Goal: Transaction & Acquisition: Purchase product/service

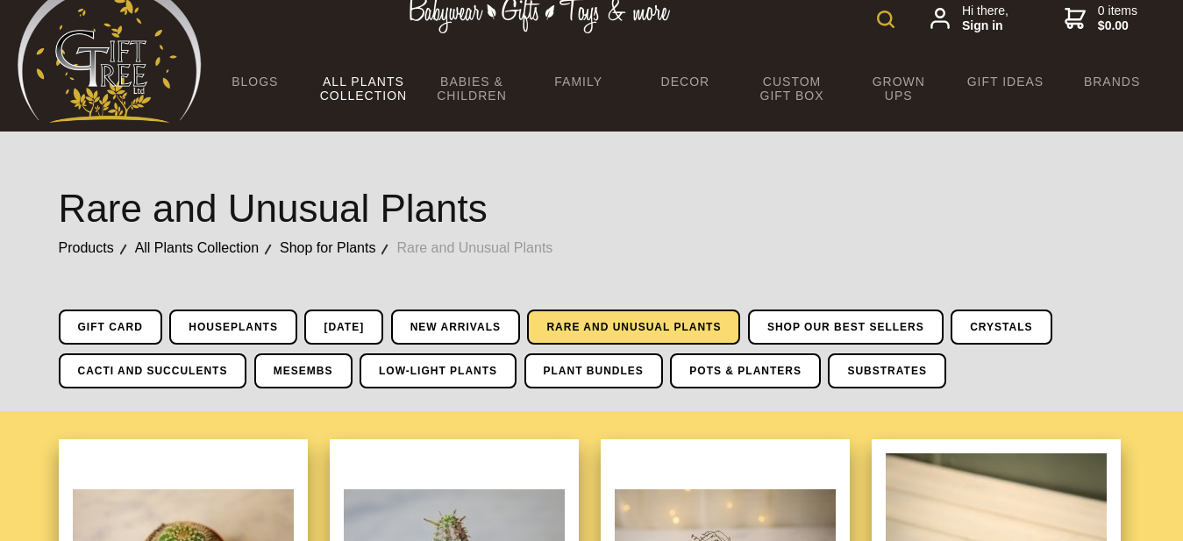
scroll to position [50, 0]
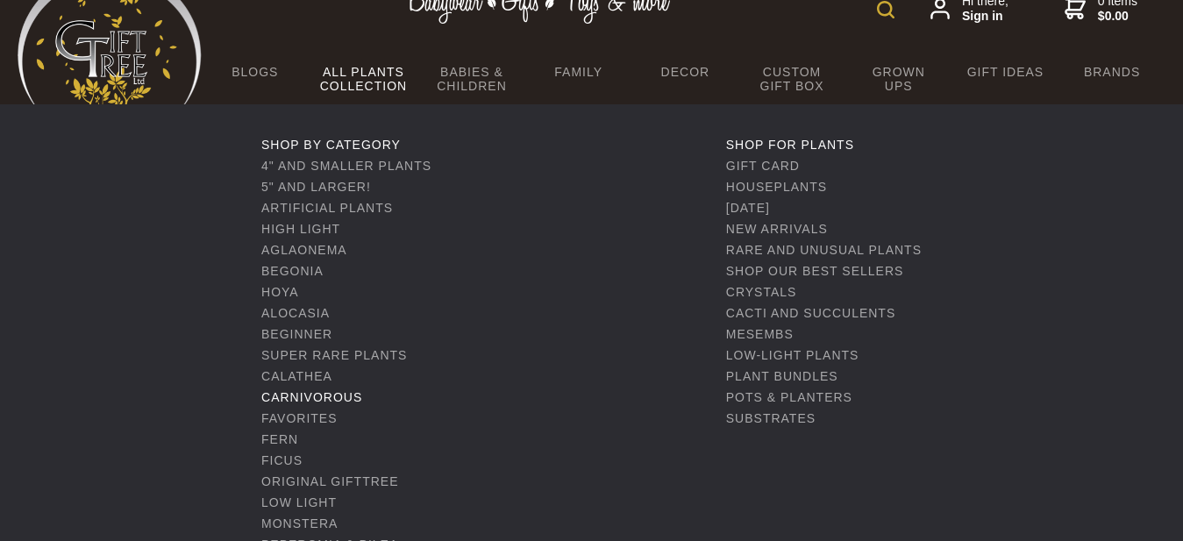
click at [327, 398] on link "Carnivorous" at bounding box center [311, 397] width 101 height 14
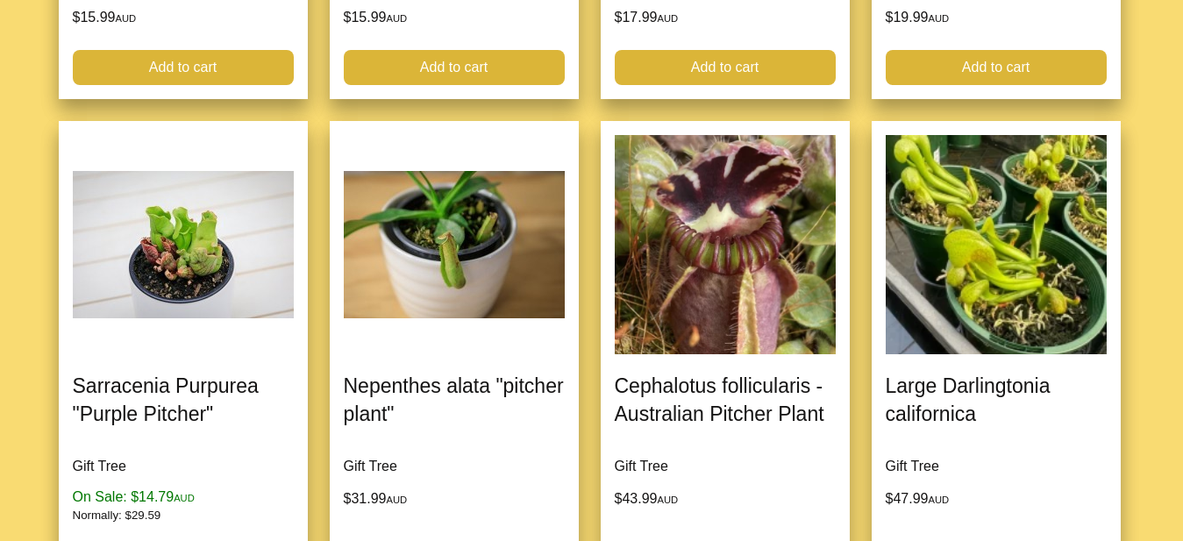
scroll to position [976, 0]
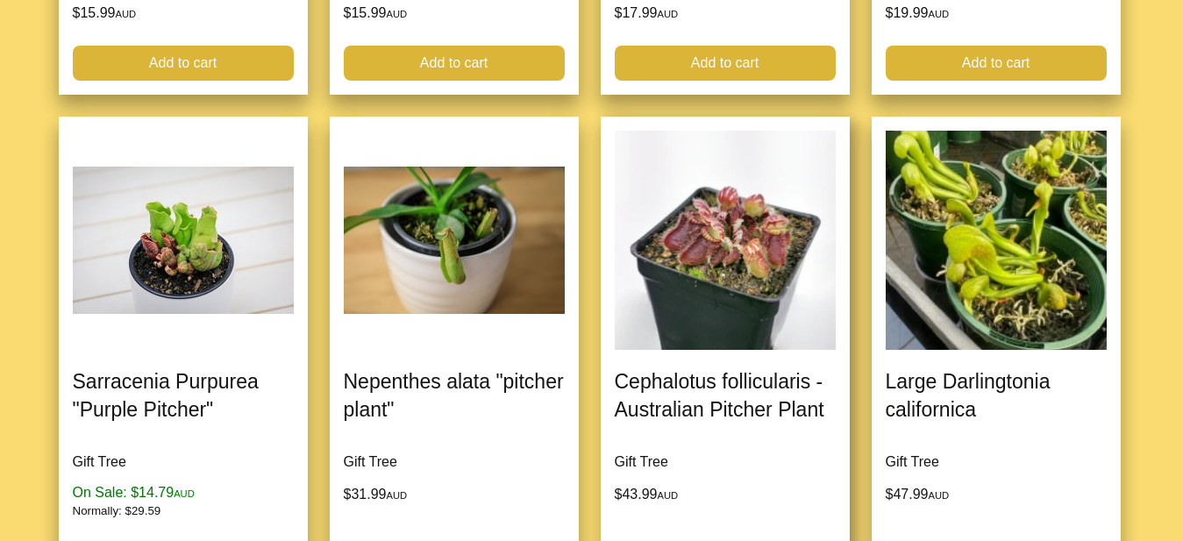
click at [729, 296] on link at bounding box center [725, 353] width 249 height 473
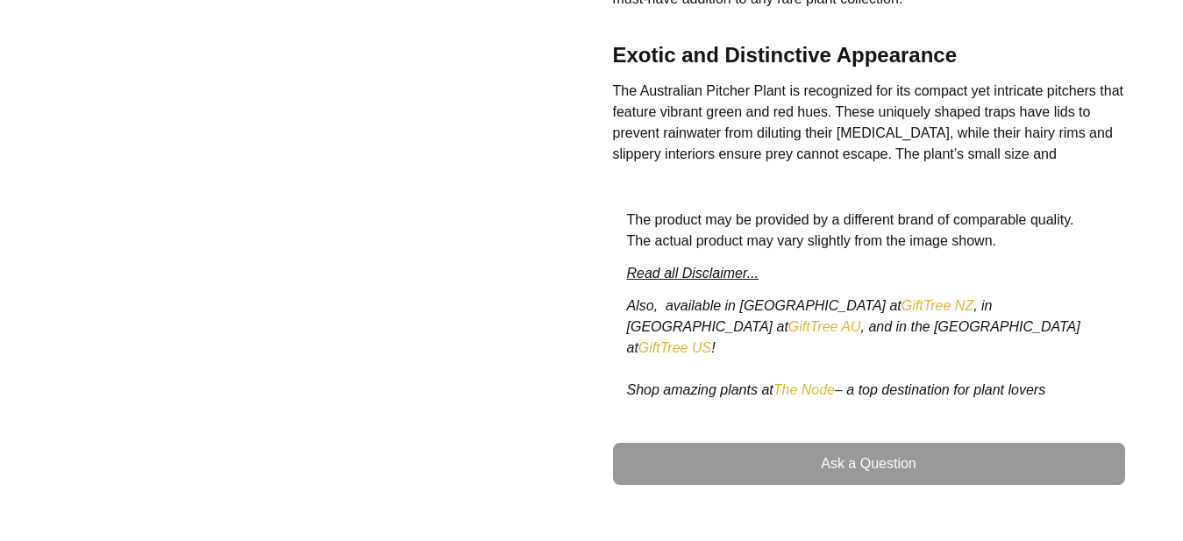
scroll to position [660, 0]
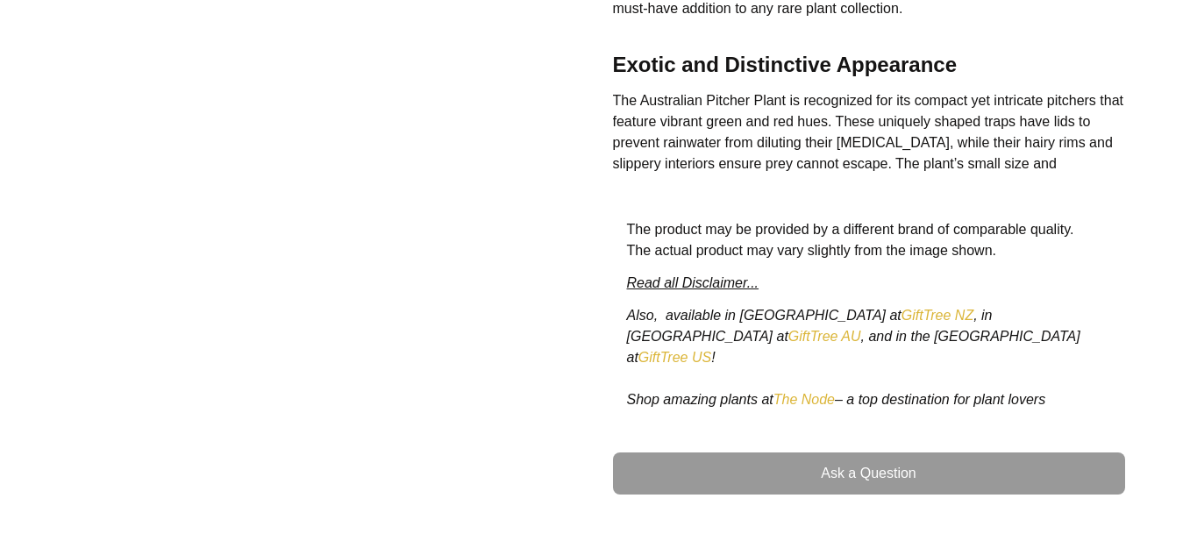
click at [827, 392] on link "The Node" at bounding box center [803, 399] width 61 height 15
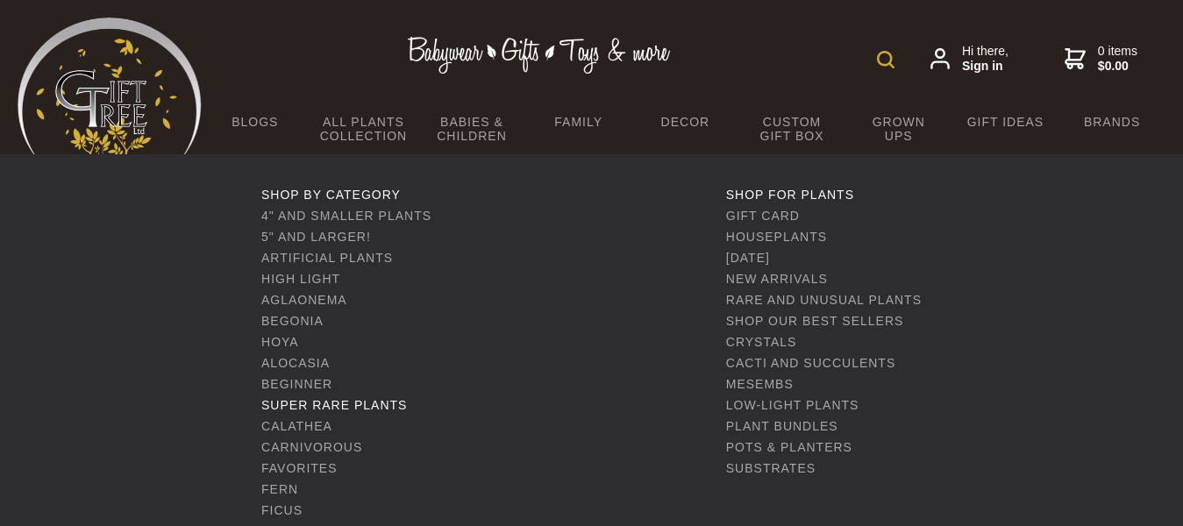
click at [343, 404] on link "Super Rare Plants" at bounding box center [334, 405] width 146 height 14
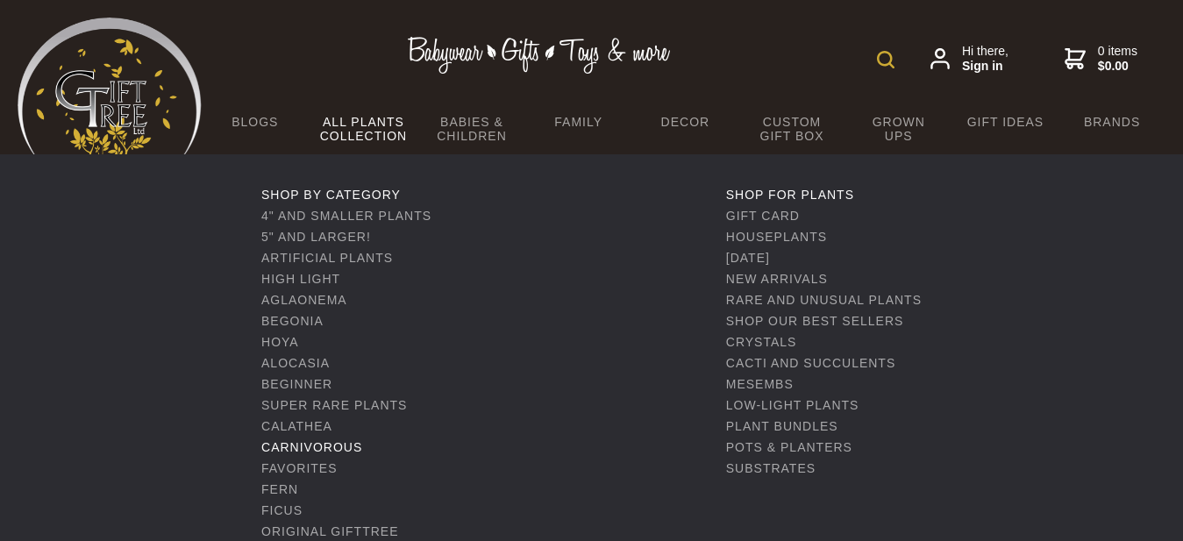
click at [295, 445] on link "Carnivorous" at bounding box center [311, 447] width 101 height 14
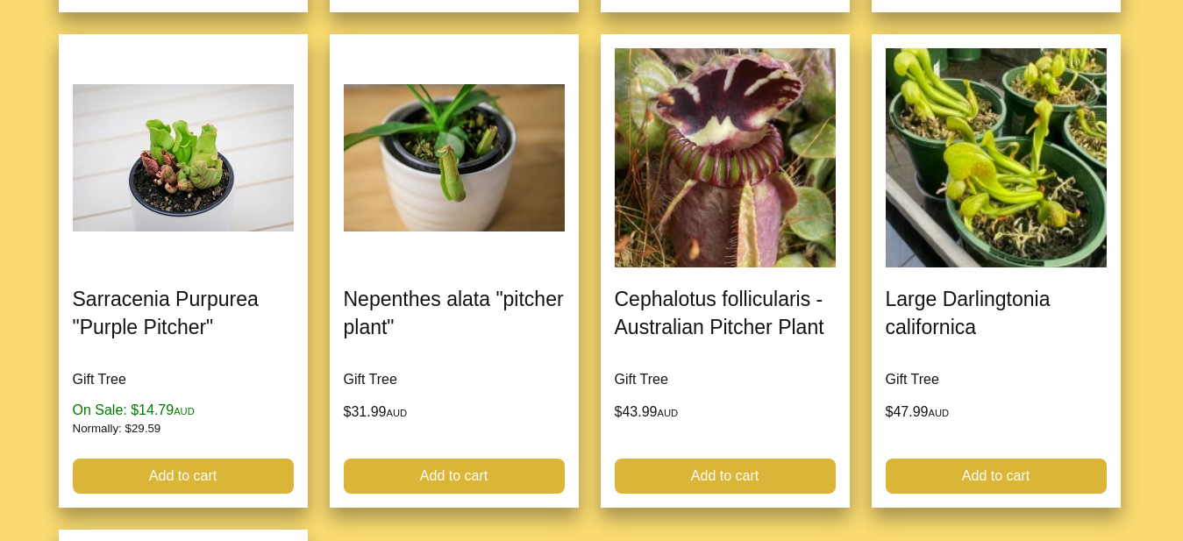
scroll to position [1063, 0]
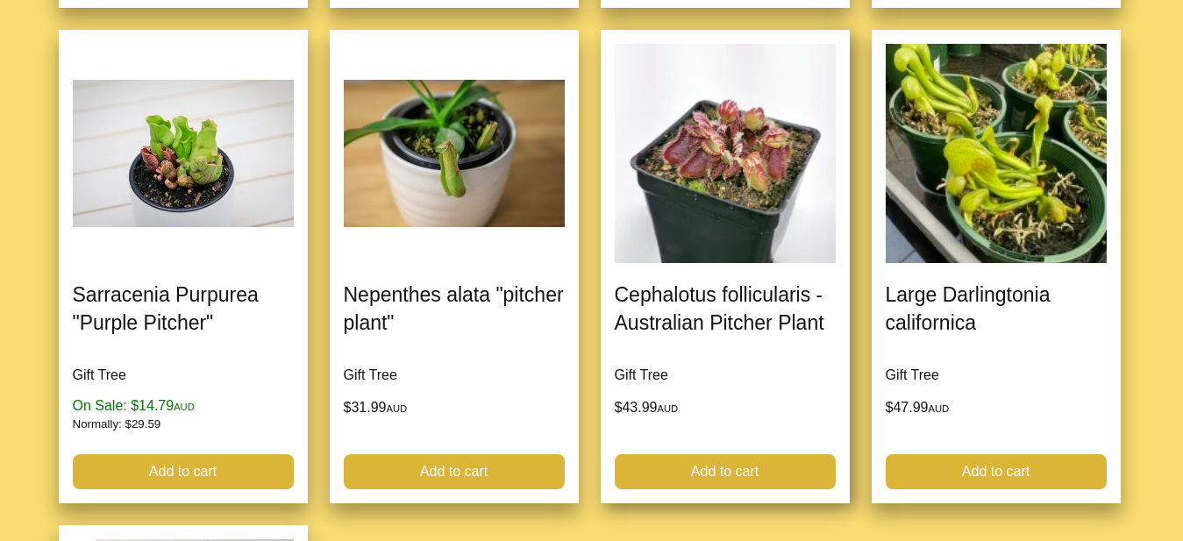
click at [752, 281] on link at bounding box center [725, 266] width 249 height 473
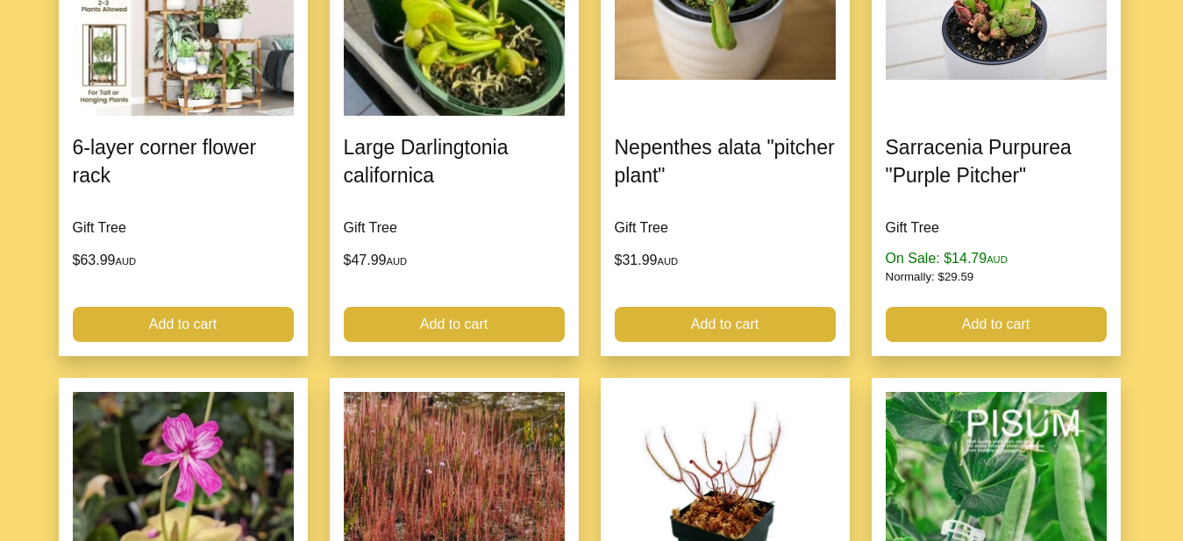
scroll to position [1473, 0]
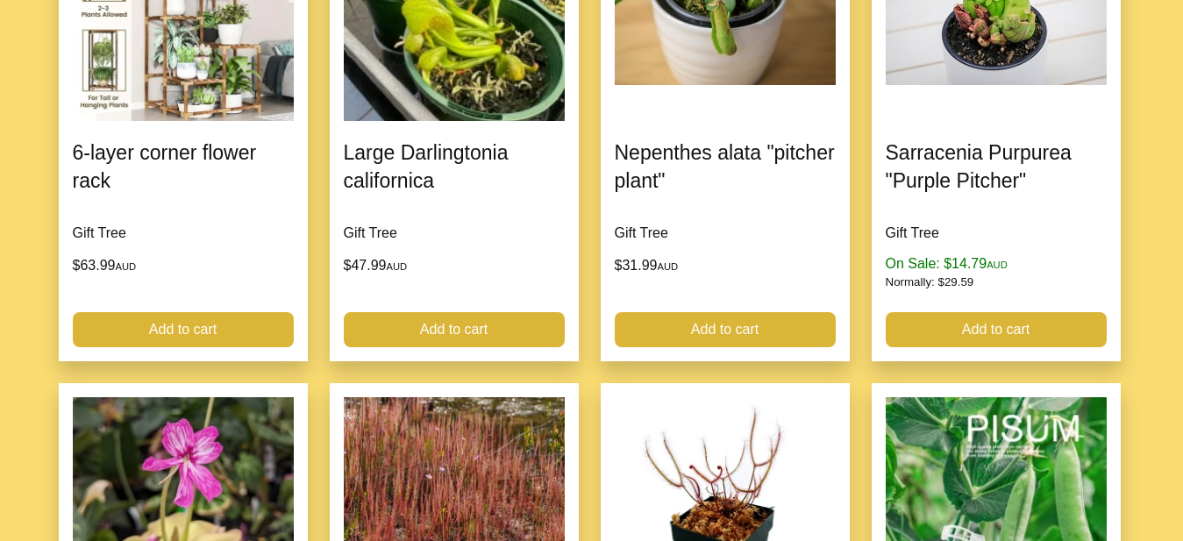
drag, startPoint x: 1181, startPoint y: 311, endPoint x: 1181, endPoint y: 285, distance: 26.3
click at [1181, 285] on div at bounding box center [591, 329] width 1183 height 1162
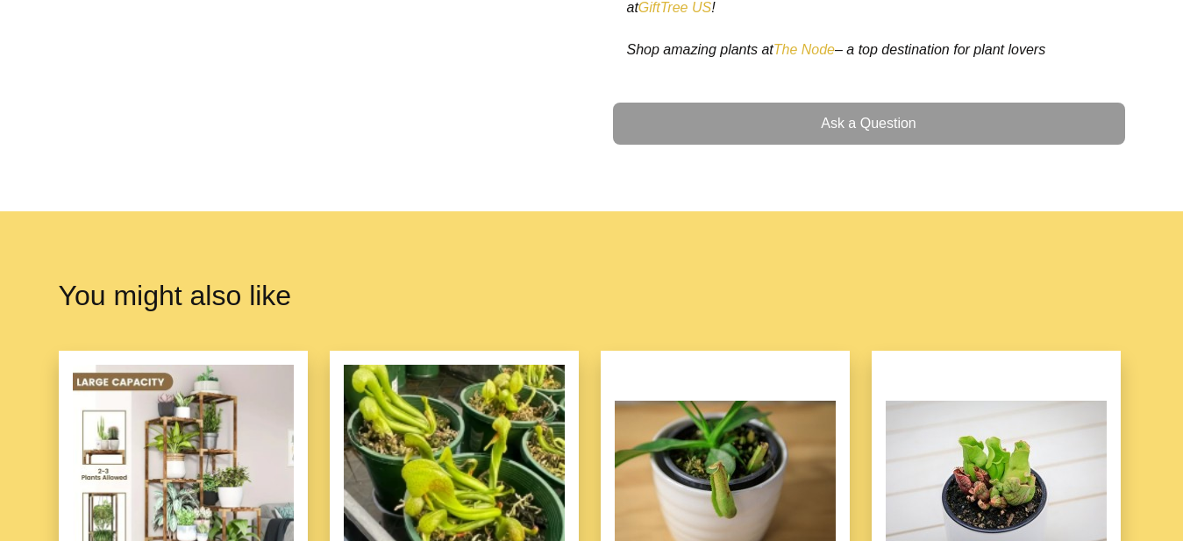
scroll to position [980, 0]
